Goal: Communication & Community: Answer question/provide support

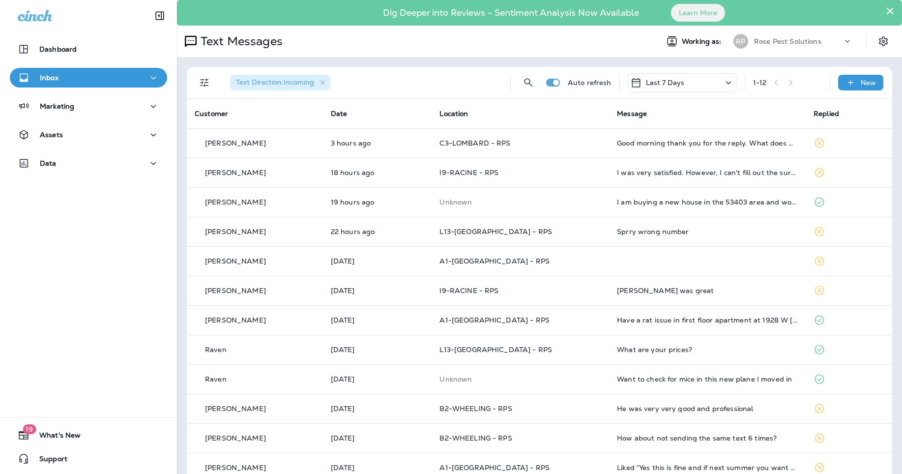
click at [622, 149] on td "Good morning thank you for the reply. What does my service include?" at bounding box center [707, 142] width 197 height 29
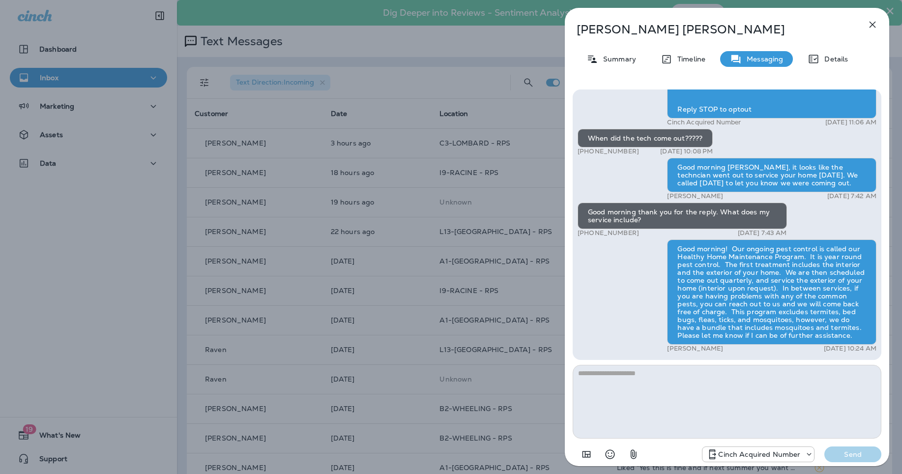
click at [874, 23] on icon "button" at bounding box center [872, 25] width 6 height 6
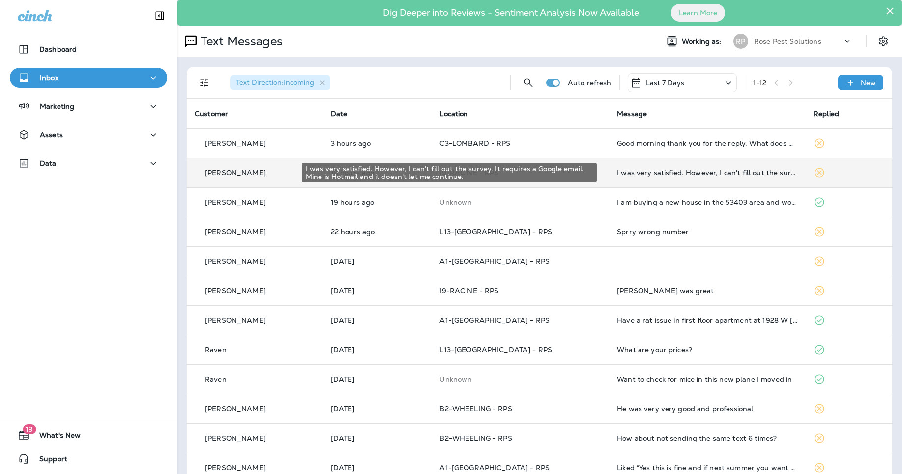
click at [637, 169] on div "I was very satisfied. However, I can't fill out the survey. It requires a Googl…" at bounding box center [707, 173] width 181 height 8
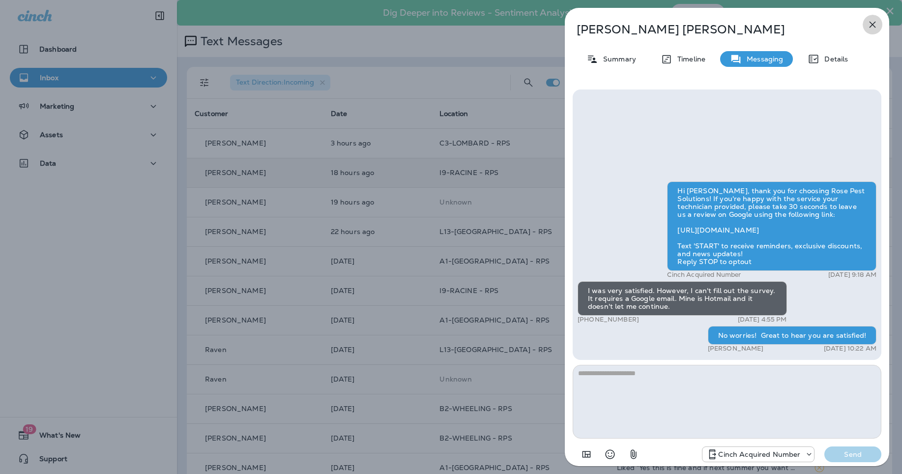
click at [869, 23] on icon "button" at bounding box center [872, 25] width 12 height 12
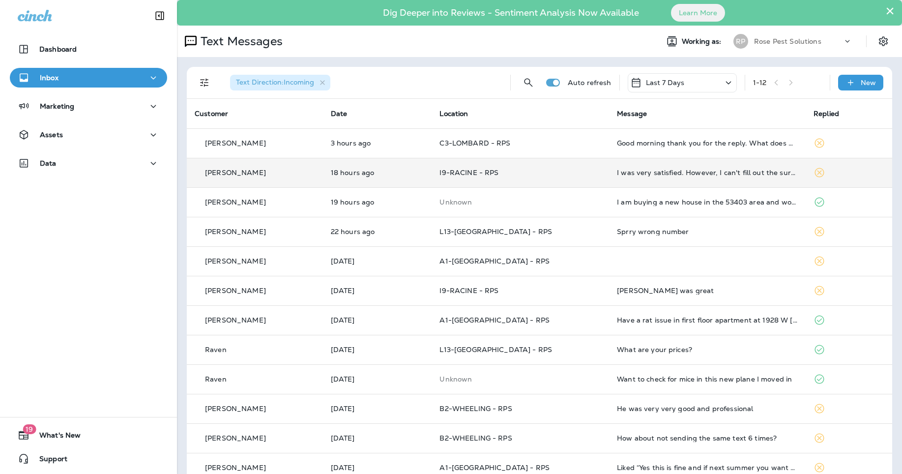
click at [754, 43] on p "Rose Pest Solutions" at bounding box center [787, 41] width 67 height 8
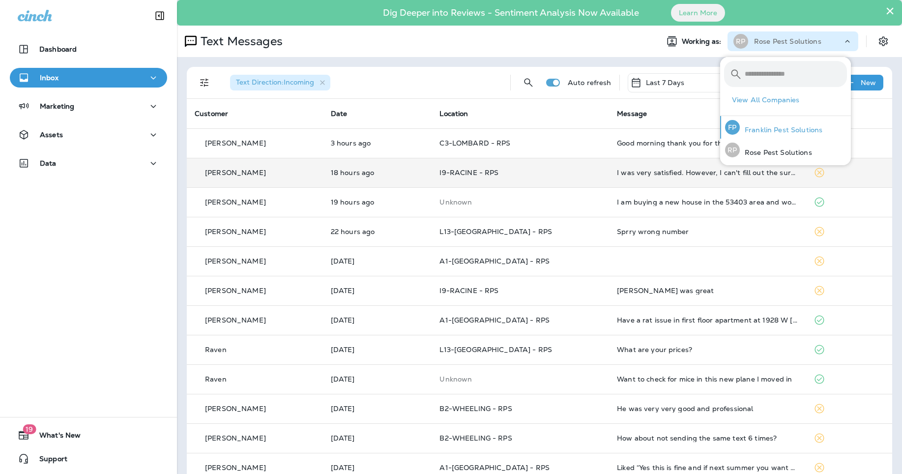
click at [767, 129] on p "Franklin Pest Solutions" at bounding box center [781, 130] width 83 height 8
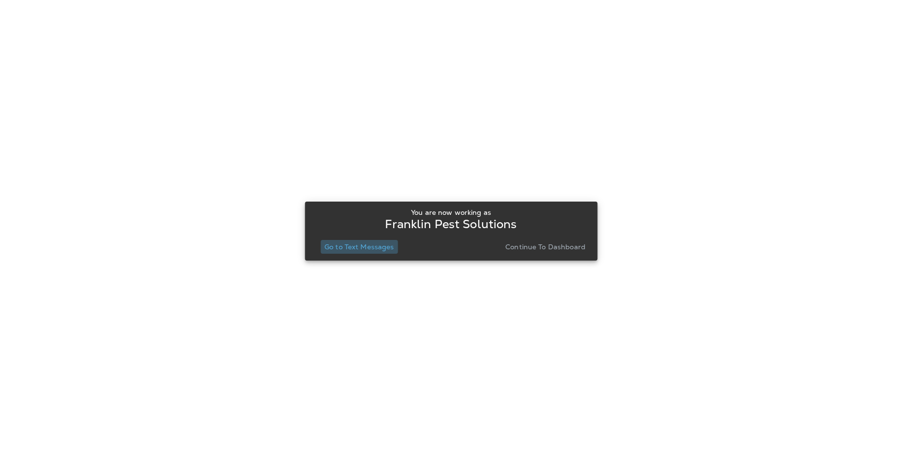
click at [382, 249] on p "Go to Text Messages" at bounding box center [359, 247] width 70 height 8
